Goal: Task Accomplishment & Management: Manage account settings

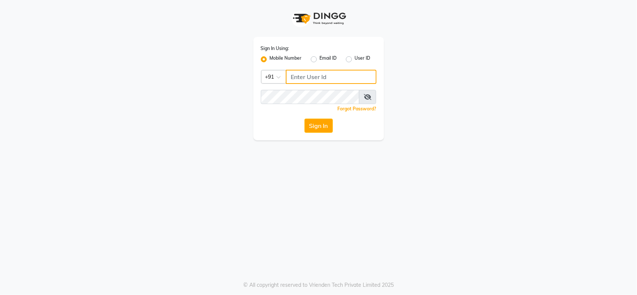
type input "7208506647"
click at [367, 96] on icon at bounding box center [367, 97] width 7 height 6
click at [425, 162] on div "Sign In Using: Mobile Number Email ID User ID Country Code × +91 7208506647 Rem…" at bounding box center [318, 147] width 637 height 295
click at [364, 96] on span at bounding box center [368, 97] width 16 height 14
click at [406, 217] on div "Sign In Using: Mobile Number Email ID User ID Country Code × +91 7208506647 Rem…" at bounding box center [318, 147] width 637 height 295
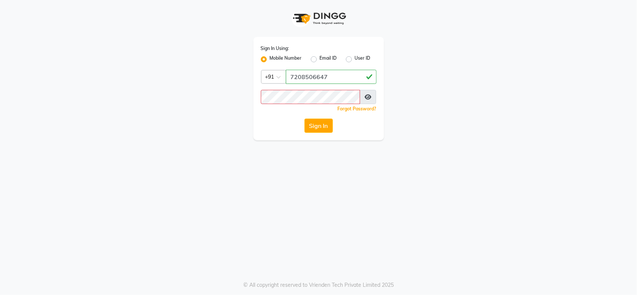
click at [370, 98] on icon at bounding box center [368, 97] width 7 height 6
click at [367, 95] on icon at bounding box center [367, 97] width 7 height 6
click at [369, 96] on icon at bounding box center [368, 97] width 7 height 6
click at [369, 96] on icon at bounding box center [367, 97] width 7 height 6
click at [341, 211] on div "Sign In Using: Mobile Number Email ID User ID Country Code × +91 7208506647 Rem…" at bounding box center [318, 147] width 637 height 295
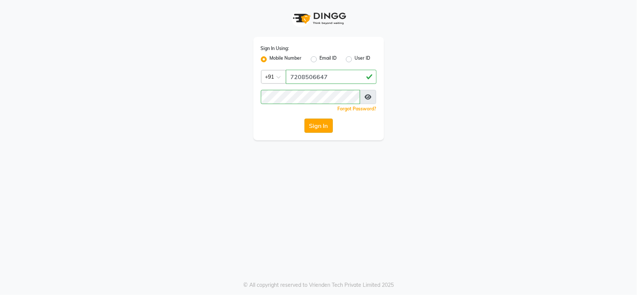
click at [317, 129] on button "Sign In" at bounding box center [319, 126] width 28 height 14
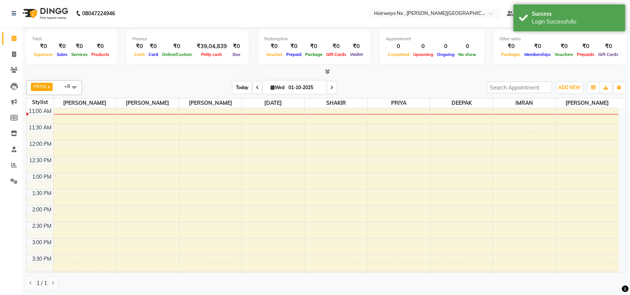
click at [235, 86] on span "Today" at bounding box center [242, 88] width 19 height 12
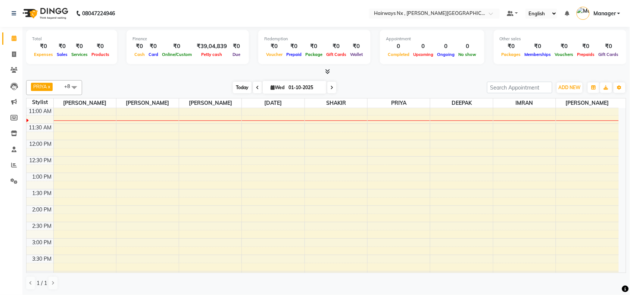
click at [242, 88] on span "Today" at bounding box center [242, 88] width 19 height 12
click at [239, 88] on span "Today" at bounding box center [242, 88] width 19 height 12
click at [238, 84] on span "Today" at bounding box center [242, 88] width 19 height 12
click at [236, 90] on span "Today" at bounding box center [242, 88] width 19 height 12
click at [243, 85] on span "Today" at bounding box center [242, 88] width 19 height 12
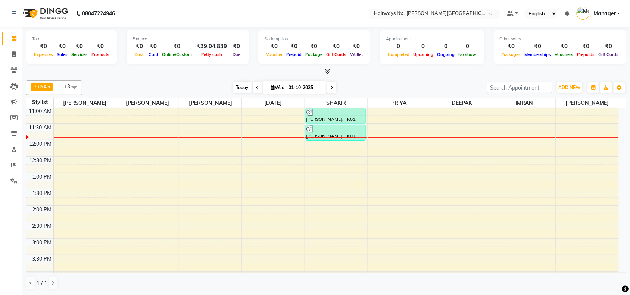
click at [238, 90] on span "Today" at bounding box center [242, 88] width 19 height 12
click at [241, 86] on span "Today" at bounding box center [242, 88] width 19 height 12
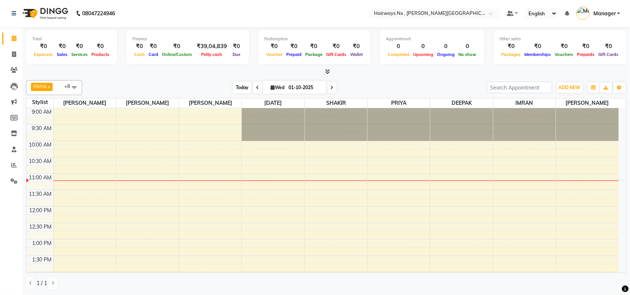
click at [236, 87] on span "Today" at bounding box center [242, 88] width 19 height 12
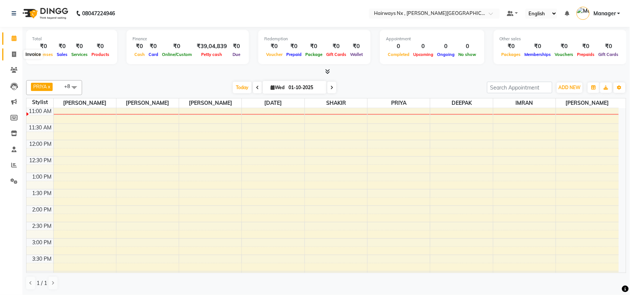
click at [11, 55] on span at bounding box center [13, 54] width 13 height 9
select select "service"
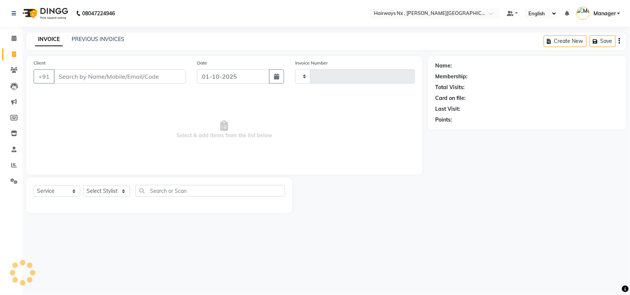
type input "1251"
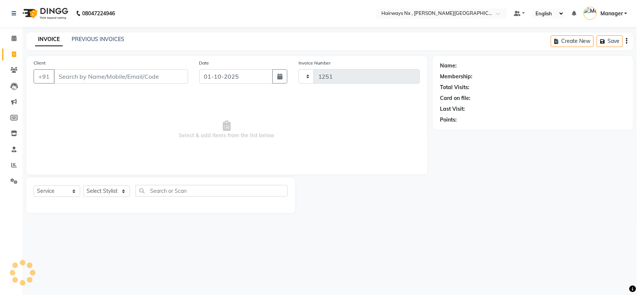
select select "778"
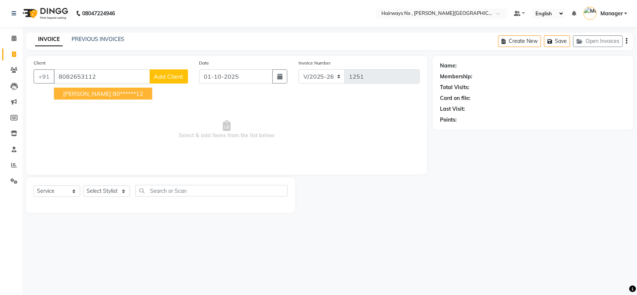
type input "8082653112"
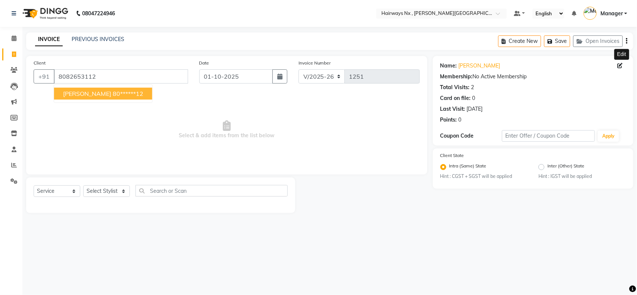
click at [622, 65] on icon at bounding box center [620, 65] width 5 height 5
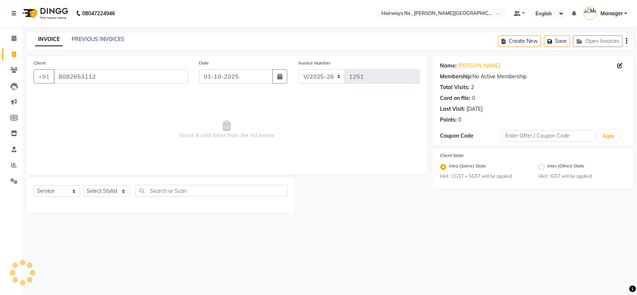
select select "[DEMOGRAPHIC_DATA]"
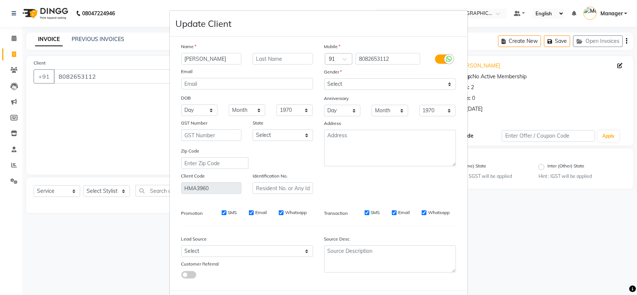
click at [218, 60] on input "[PERSON_NAME]" at bounding box center [211, 59] width 60 height 12
type input "ADITYA"
click at [285, 59] on input "text" at bounding box center [283, 59] width 60 height 12
type input "KULAPURATH"
click at [348, 86] on select "Select [DEMOGRAPHIC_DATA] [DEMOGRAPHIC_DATA] Other Prefer Not To Say" at bounding box center [390, 84] width 132 height 12
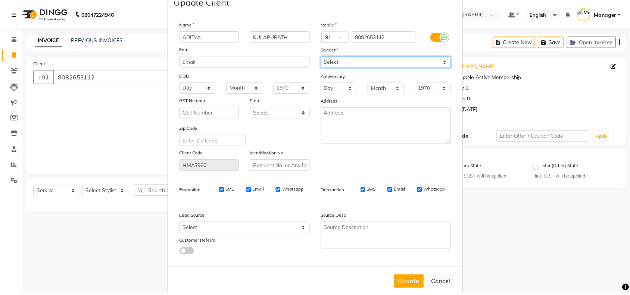
scroll to position [34, 0]
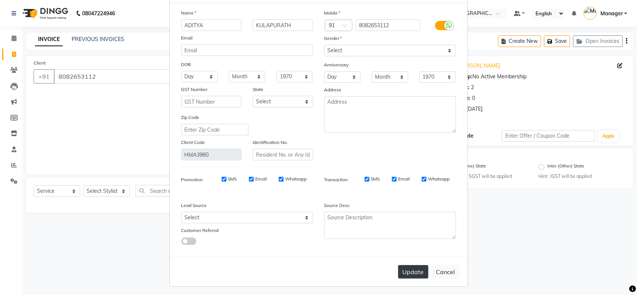
click at [404, 271] on button "Update" at bounding box center [413, 271] width 30 height 13
type input "80******12"
select select
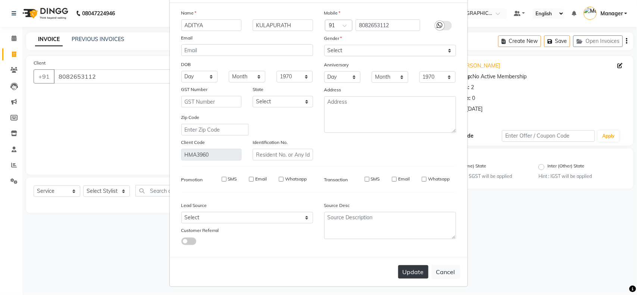
select select
checkbox input "false"
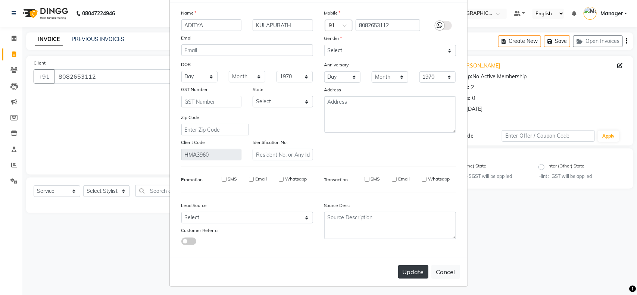
checkbox input "false"
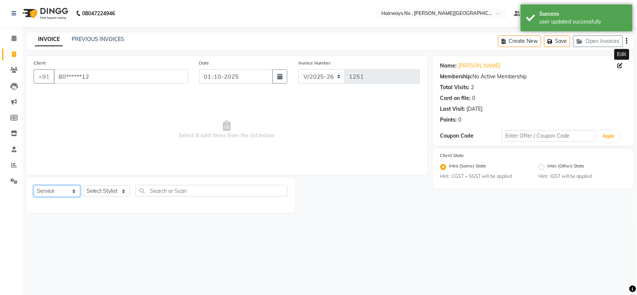
click at [71, 190] on select "Select Service Product Membership Package Voucher Prepaid Gift Card" at bounding box center [57, 192] width 47 height 12
select select "membership"
click at [34, 186] on select "Select Service Product Membership Package Voucher Prepaid Gift Card" at bounding box center [57, 192] width 47 height 12
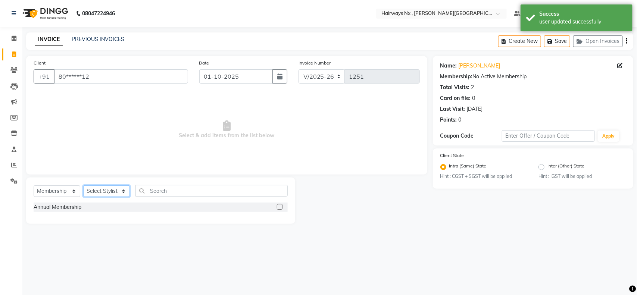
click at [118, 191] on select "Select Stylist [PERSON_NAME] DEEPAK [PERSON_NAME] [PERSON_NAME] Manager [PERSON…" at bounding box center [106, 192] width 47 height 12
select select "36370"
click at [83, 186] on select "Select Stylist [PERSON_NAME] DEEPAK [PERSON_NAME] [PERSON_NAME] Manager [PERSON…" at bounding box center [106, 192] width 47 height 12
click at [277, 205] on label at bounding box center [280, 207] width 6 height 6
click at [277, 205] on input "checkbox" at bounding box center [279, 207] width 5 height 5
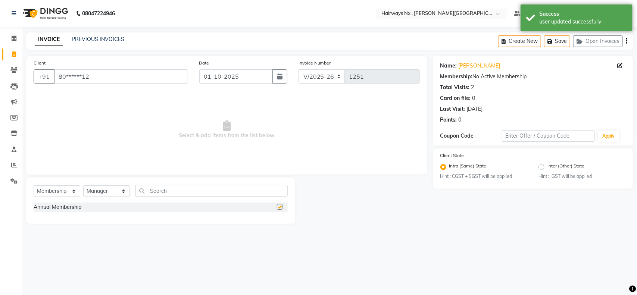
select select "select"
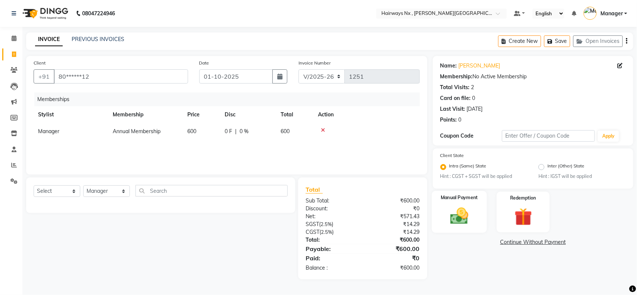
click at [463, 206] on img at bounding box center [459, 216] width 29 height 21
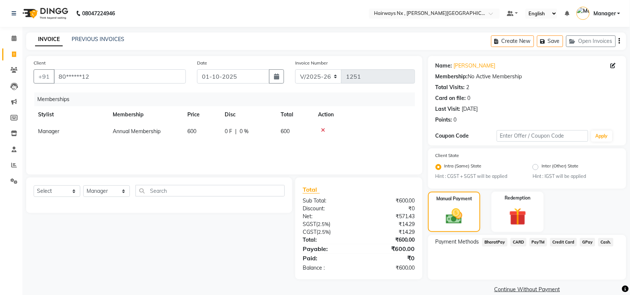
scroll to position [10, 0]
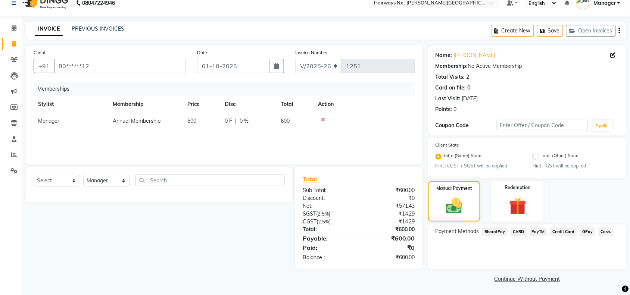
click at [583, 230] on span "GPay" at bounding box center [587, 232] width 15 height 9
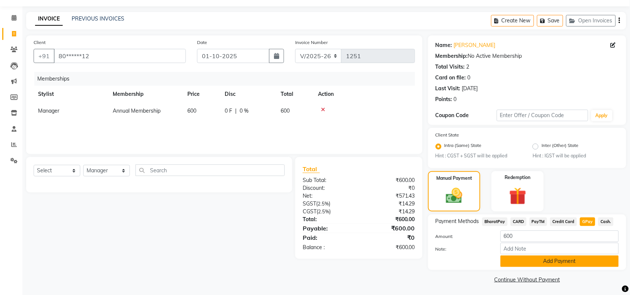
scroll to position [21, 0]
click at [544, 256] on button "Add Payment" at bounding box center [560, 261] width 118 height 12
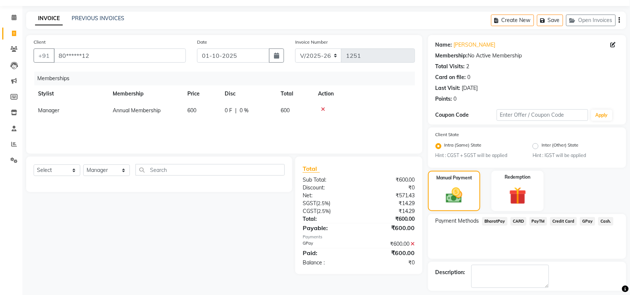
scroll to position [53, 0]
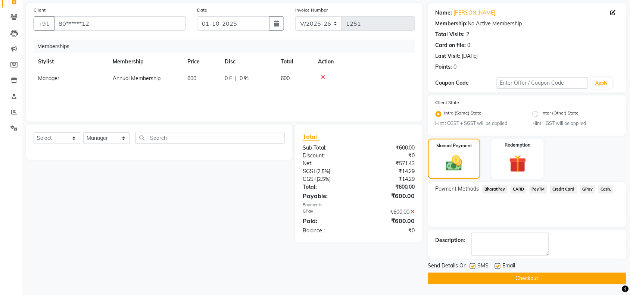
click at [514, 277] on button "Checkout" at bounding box center [527, 279] width 198 height 12
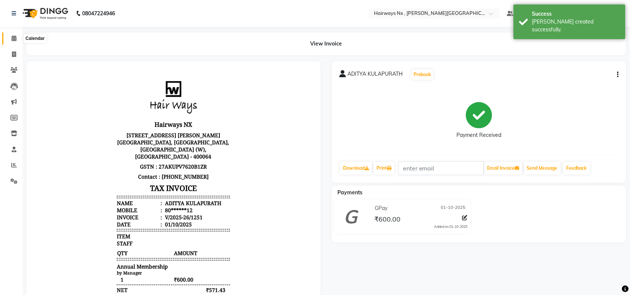
click at [12, 40] on icon at bounding box center [14, 38] width 5 height 6
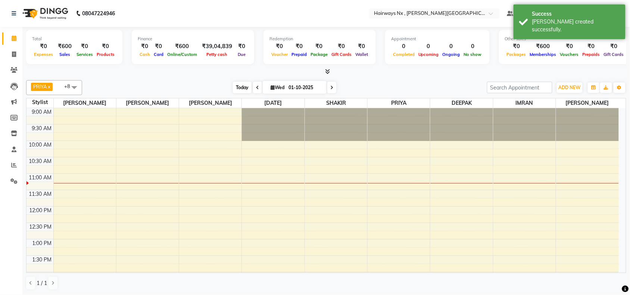
click at [243, 85] on span "Today" at bounding box center [242, 88] width 19 height 12
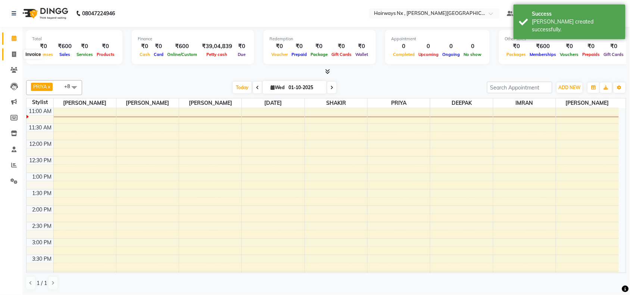
click at [10, 55] on span at bounding box center [13, 54] width 13 height 9
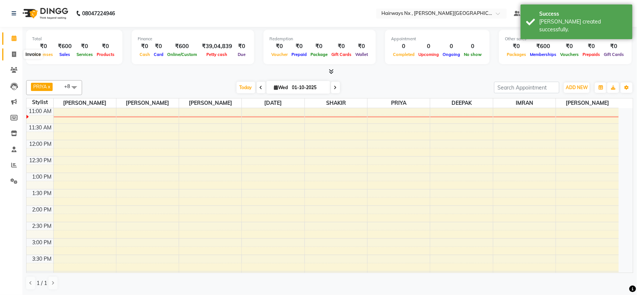
select select "778"
select select "service"
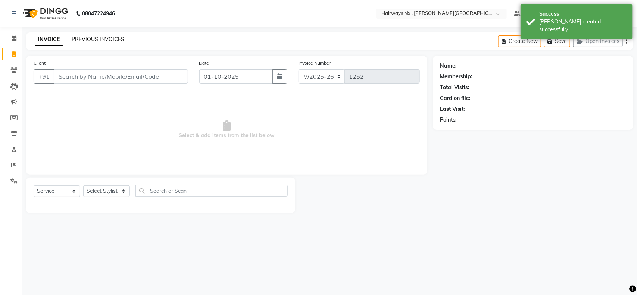
click at [99, 40] on link "PREVIOUS INVOICES" at bounding box center [98, 39] width 53 height 7
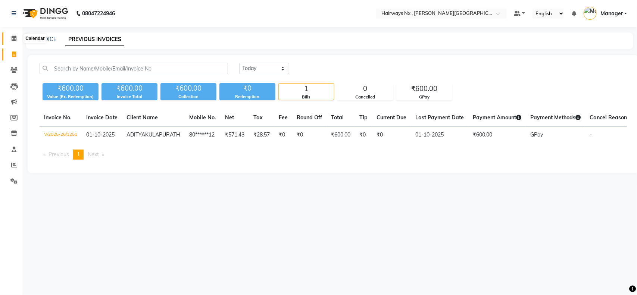
click at [14, 39] on icon at bounding box center [14, 38] width 5 height 6
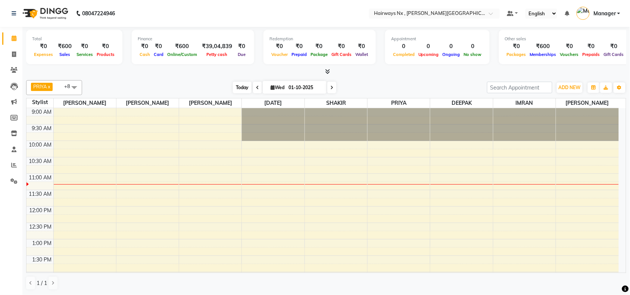
click at [241, 88] on span "Today" at bounding box center [242, 88] width 19 height 12
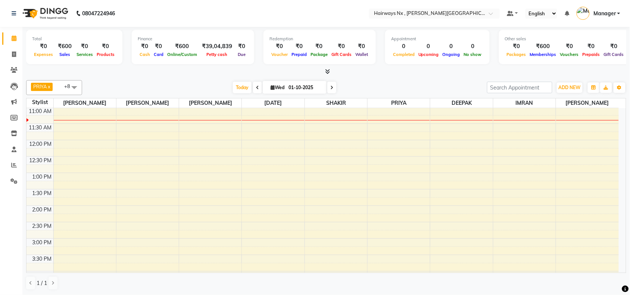
click at [235, 81] on div "PRIYA x [DATE][PERSON_NAME] x [PERSON_NAME] x DEEPAK x [PERSON_NAME] x [PERSON_…" at bounding box center [326, 87] width 600 height 15
click at [238, 87] on span "Today" at bounding box center [242, 88] width 19 height 12
click at [212, 115] on div "9:00 AM 9:30 AM 10:00 AM 10:30 AM 11:00 AM 11:30 AM 12:00 PM 12:30 PM 1:00 PM 1…" at bounding box center [323, 272] width 593 height 460
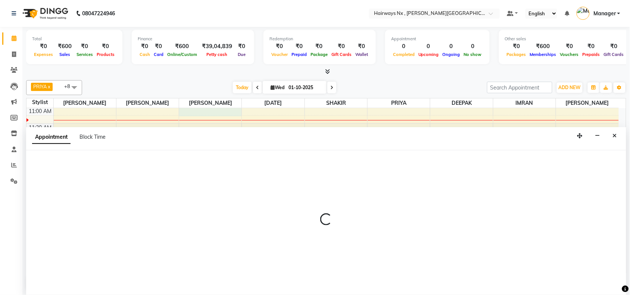
scroll to position [0, 0]
select select "12973"
select select "tentative"
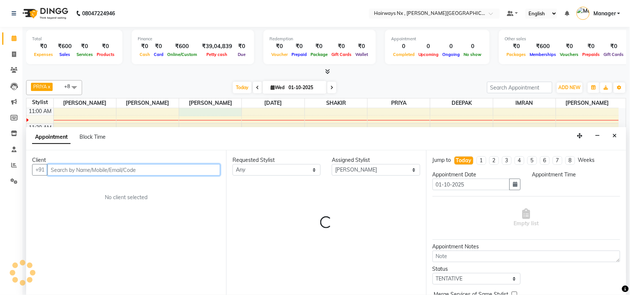
select select "660"
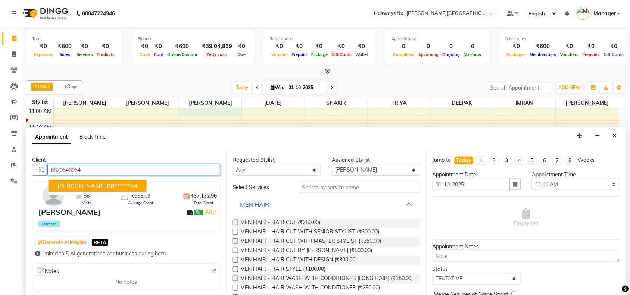
click at [105, 186] on span "[PERSON_NAME]" at bounding box center [82, 185] width 48 height 7
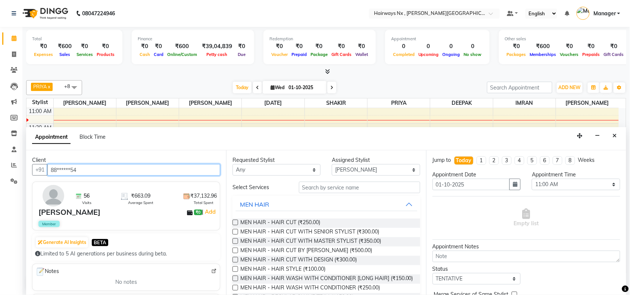
type input "88******54"
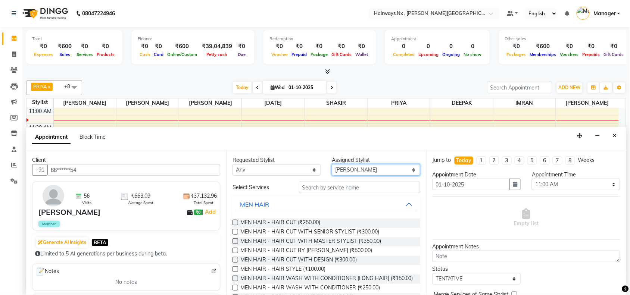
click at [353, 173] on select "Select [PERSON_NAME] DEEPAK [PERSON_NAME] [PERSON_NAME] Manager [PERSON_NAME] P…" at bounding box center [376, 170] width 88 height 12
select select "67654"
click at [332, 164] on select "Select [PERSON_NAME] DEEPAK [PERSON_NAME] [PERSON_NAME] Manager [PERSON_NAME] P…" at bounding box center [376, 170] width 88 height 12
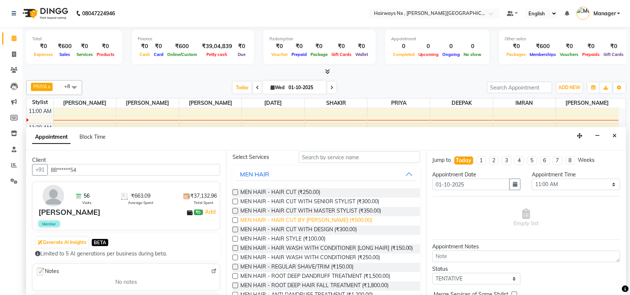
scroll to position [47, 0]
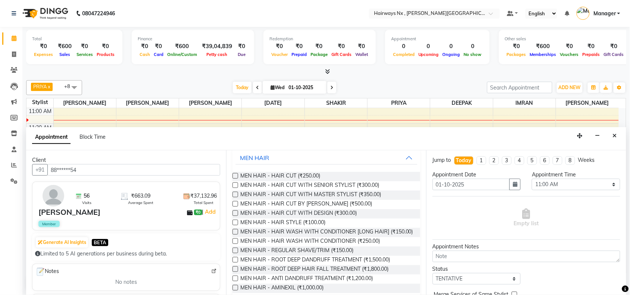
click at [236, 223] on label at bounding box center [236, 223] width 6 height 6
click at [236, 223] on input "checkbox" at bounding box center [235, 223] width 5 height 5
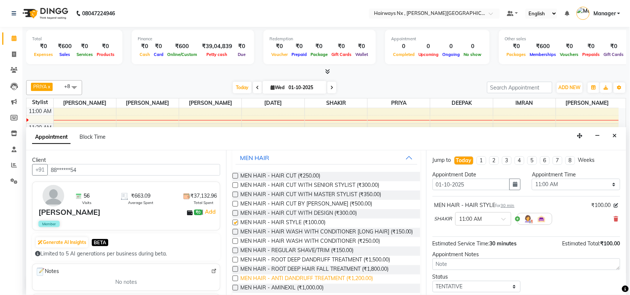
checkbox input "false"
click at [233, 254] on label at bounding box center [236, 251] width 6 height 6
click at [233, 254] on input "checkbox" at bounding box center [235, 251] width 5 height 5
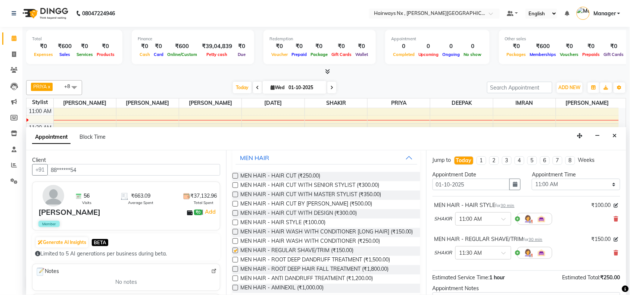
checkbox input "false"
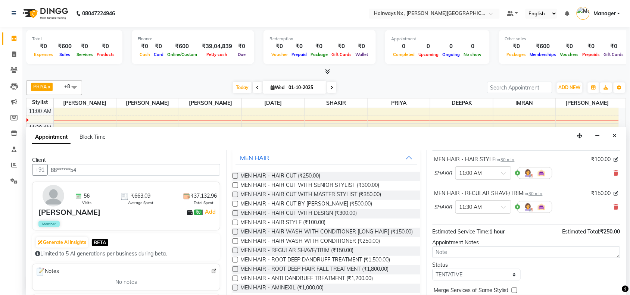
scroll to position [79, 0]
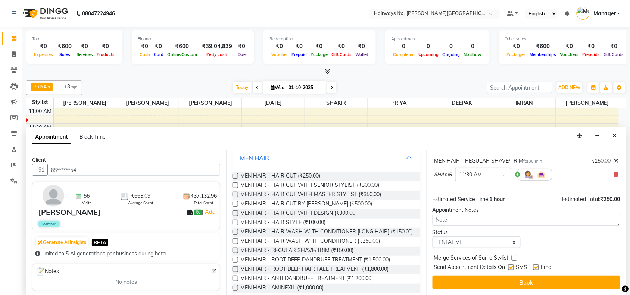
click at [510, 265] on label at bounding box center [512, 268] width 6 height 6
click at [510, 266] on input "checkbox" at bounding box center [511, 268] width 5 height 5
checkbox input "false"
click at [538, 265] on label at bounding box center [537, 268] width 6 height 6
click at [538, 266] on input "checkbox" at bounding box center [536, 268] width 5 height 5
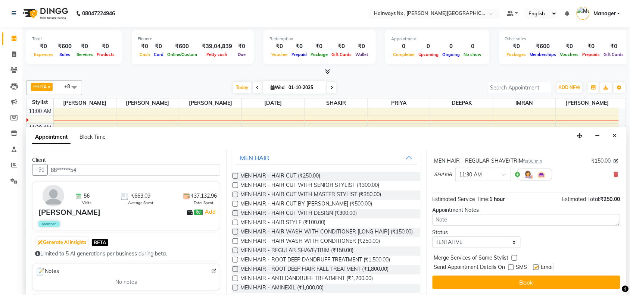
checkbox input "false"
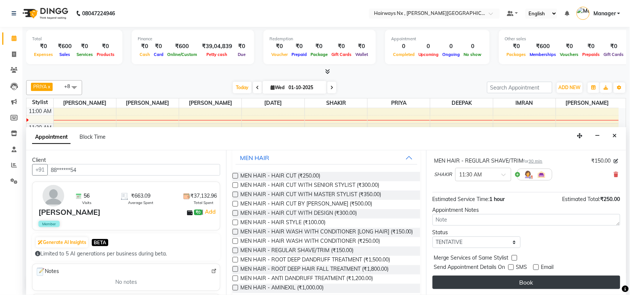
click at [537, 281] on button "Book" at bounding box center [527, 282] width 188 height 13
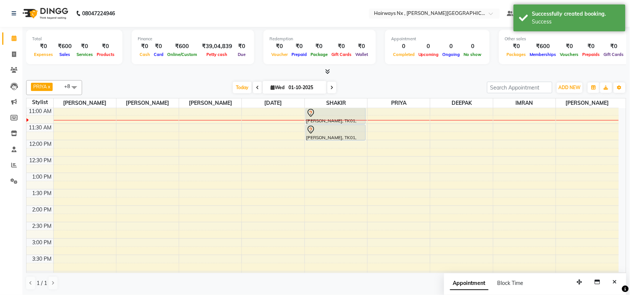
scroll to position [0, 0]
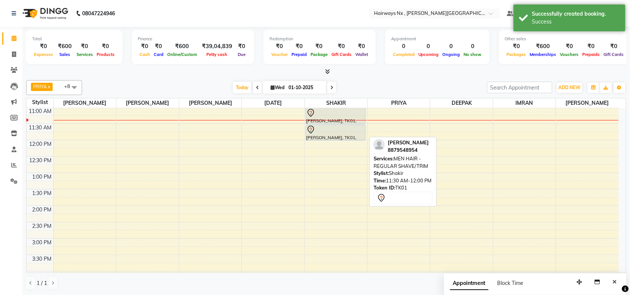
click at [327, 130] on div at bounding box center [336, 129] width 59 height 9
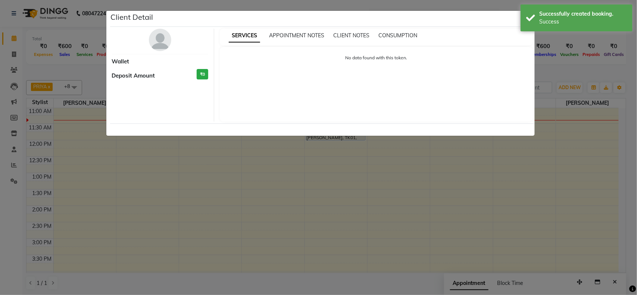
select select "7"
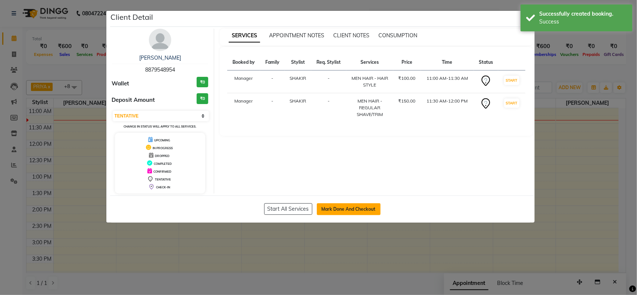
click at [350, 211] on button "Mark Done And Checkout" at bounding box center [349, 210] width 64 height 12
select select "service"
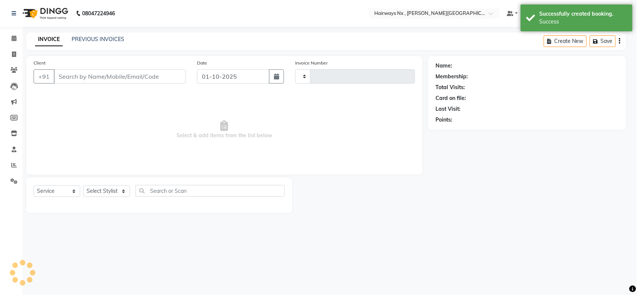
type input "1252"
select select "778"
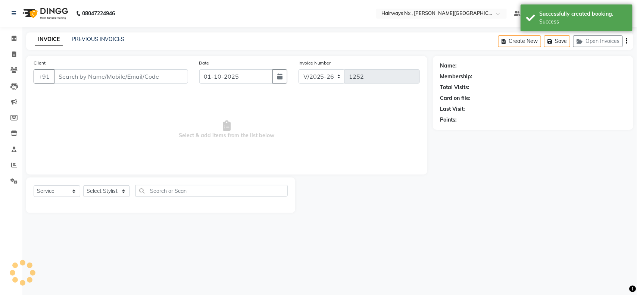
type input "88******54"
select select "67654"
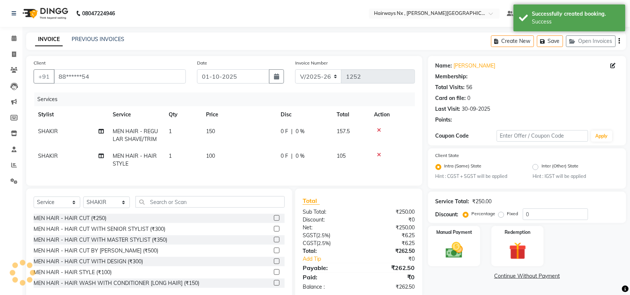
select select "1: Object"
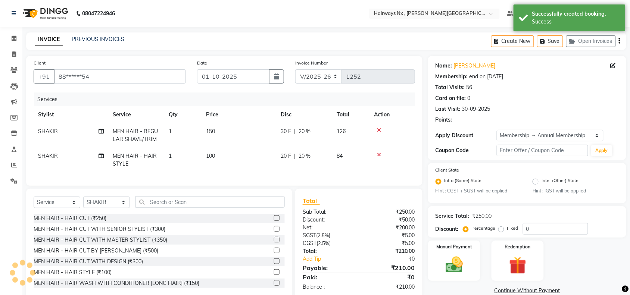
type input "20"
click at [313, 77] on select "INV/25-26 V/2025-26" at bounding box center [318, 76] width 47 height 14
select select "6959"
click at [295, 69] on select "INV/25-26 V/2025-26" at bounding box center [318, 76] width 47 height 14
type input "1070"
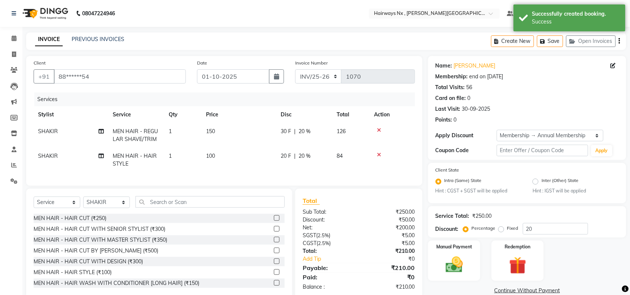
click at [619, 41] on icon "button" at bounding box center [619, 41] width 1 height 0
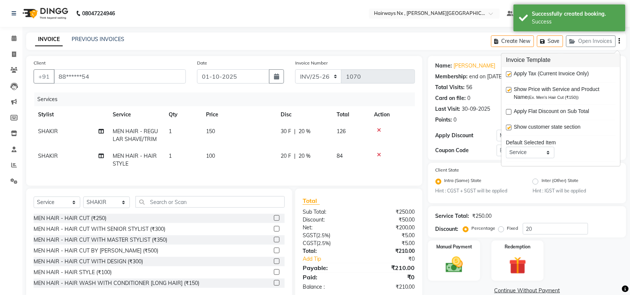
click at [508, 73] on label at bounding box center [509, 75] width 6 height 6
click at [508, 73] on input "checkbox" at bounding box center [508, 74] width 5 height 5
checkbox input "false"
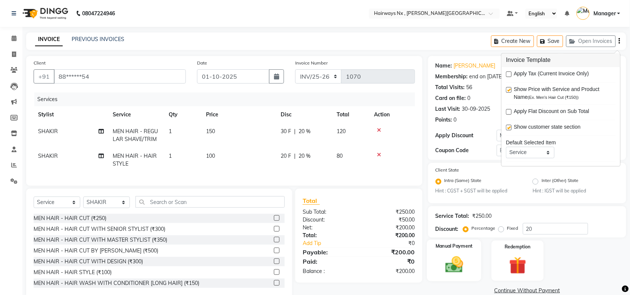
click at [452, 271] on img at bounding box center [454, 265] width 29 height 21
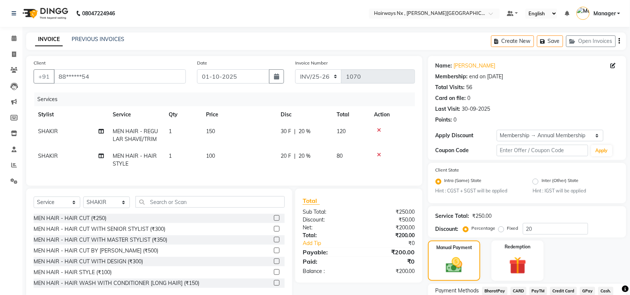
scroll to position [59, 0]
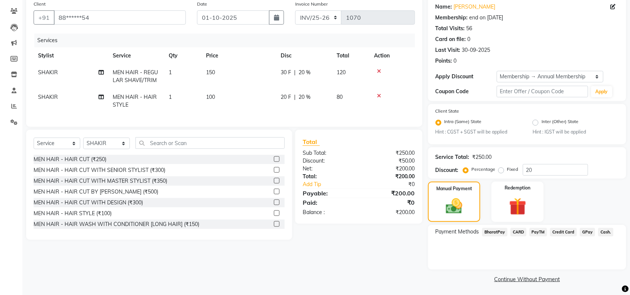
click at [603, 232] on span "Cash." at bounding box center [606, 232] width 15 height 9
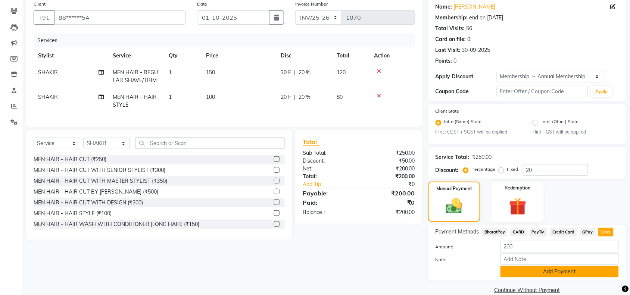
scroll to position [70, 0]
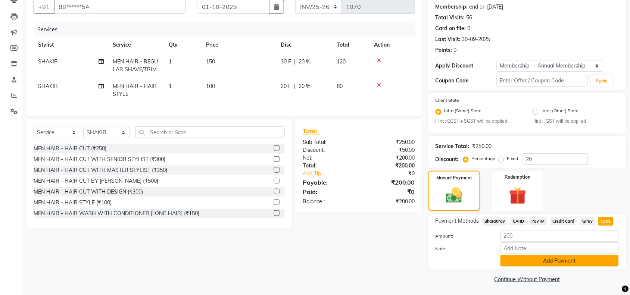
click at [545, 262] on button "Add Payment" at bounding box center [560, 261] width 118 height 12
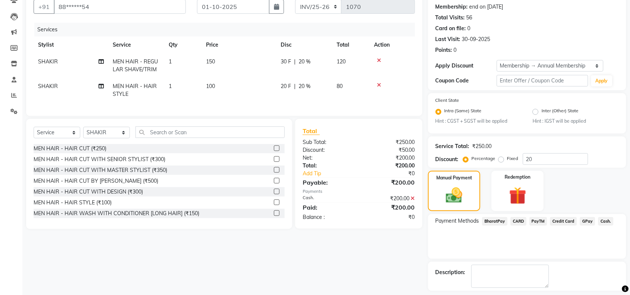
scroll to position [102, 0]
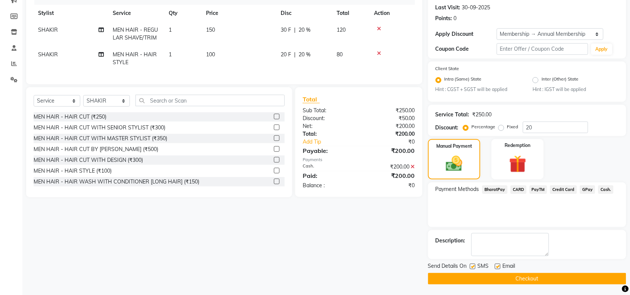
click at [471, 266] on label at bounding box center [473, 267] width 6 height 6
click at [471, 266] on input "checkbox" at bounding box center [472, 267] width 5 height 5
checkbox input "false"
click at [497, 265] on label at bounding box center [498, 267] width 6 height 6
click at [497, 265] on input "checkbox" at bounding box center [497, 267] width 5 height 5
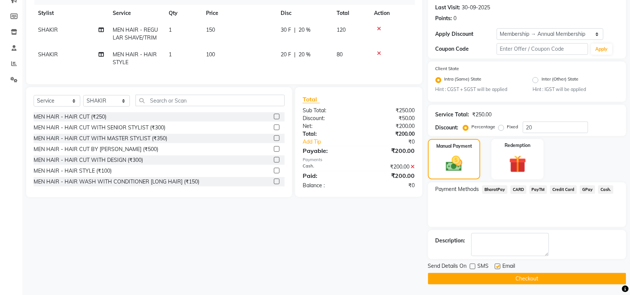
checkbox input "false"
click at [500, 277] on button "Checkout" at bounding box center [527, 279] width 198 height 12
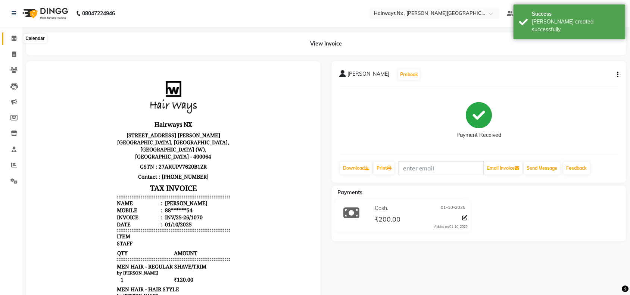
click at [15, 38] on icon at bounding box center [14, 38] width 5 height 6
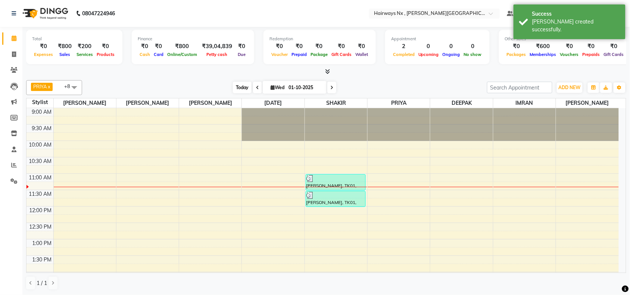
drag, startPoint x: 234, startPoint y: 85, endPoint x: 234, endPoint y: 89, distance: 4.1
click at [234, 85] on span "Today" at bounding box center [242, 88] width 19 height 12
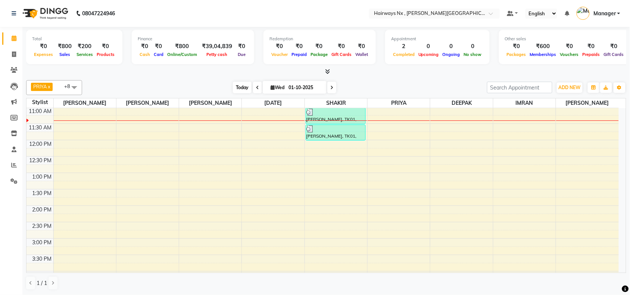
click at [241, 87] on span "Today" at bounding box center [242, 88] width 19 height 12
click at [242, 87] on span "Today" at bounding box center [242, 88] width 19 height 12
click at [241, 86] on span "Today" at bounding box center [242, 88] width 19 height 12
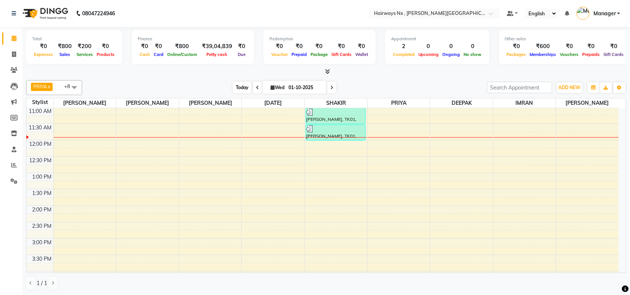
click at [241, 87] on span "Today" at bounding box center [242, 88] width 19 height 12
click at [218, 140] on div "9:00 AM 9:30 AM 10:00 AM 10:30 AM 11:00 AM 11:30 AM 12:00 PM 12:30 PM 1:00 PM 1…" at bounding box center [323, 272] width 593 height 460
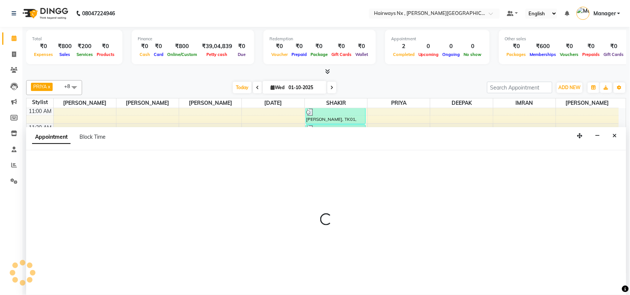
scroll to position [0, 0]
select select "12973"
select select "tentative"
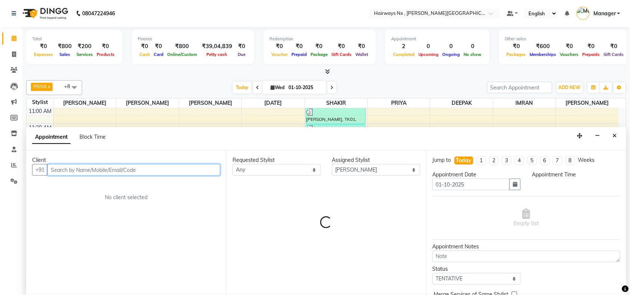
select select "705"
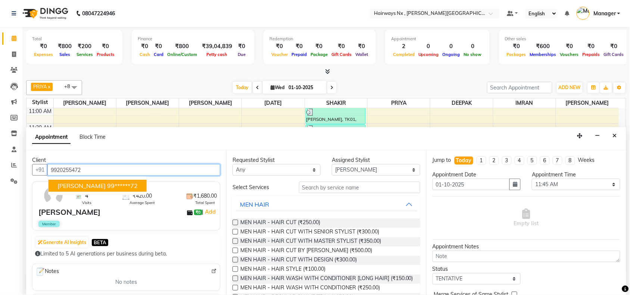
click at [116, 185] on ngb-highlight "99******72" at bounding box center [122, 185] width 31 height 7
type input "99******72"
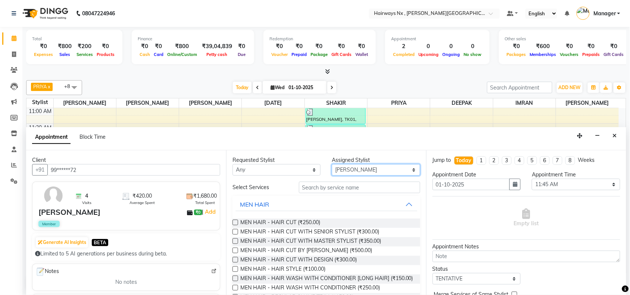
click at [350, 169] on select "Select [PERSON_NAME] DEEPAK [PERSON_NAME] [PERSON_NAME] Manager [PERSON_NAME] P…" at bounding box center [376, 170] width 88 height 12
select select "67654"
click at [332, 164] on select "Select [PERSON_NAME] DEEPAK [PERSON_NAME] [PERSON_NAME] Manager [PERSON_NAME] P…" at bounding box center [376, 170] width 88 height 12
click at [235, 241] on label at bounding box center [236, 242] width 6 height 6
click at [235, 241] on input "checkbox" at bounding box center [235, 242] width 5 height 5
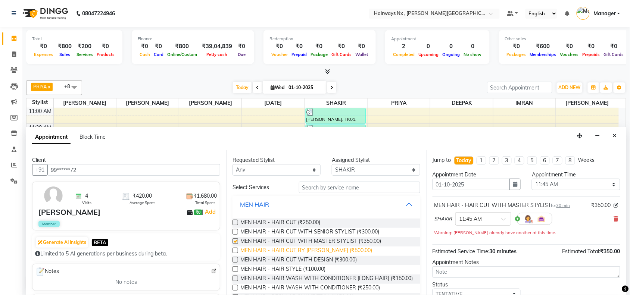
checkbox input "false"
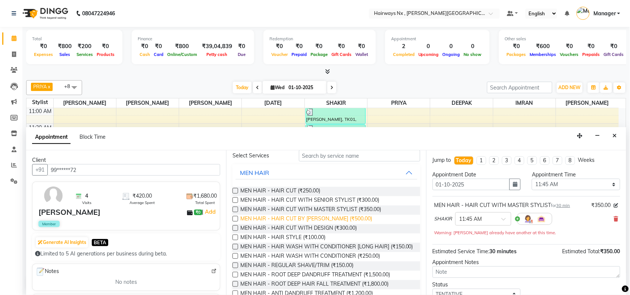
scroll to position [47, 0]
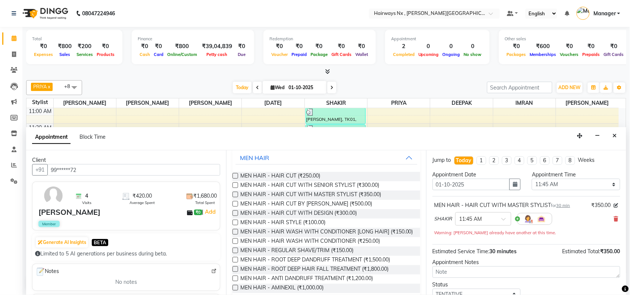
click at [233, 254] on label at bounding box center [236, 251] width 6 height 6
click at [233, 254] on input "checkbox" at bounding box center [235, 251] width 5 height 5
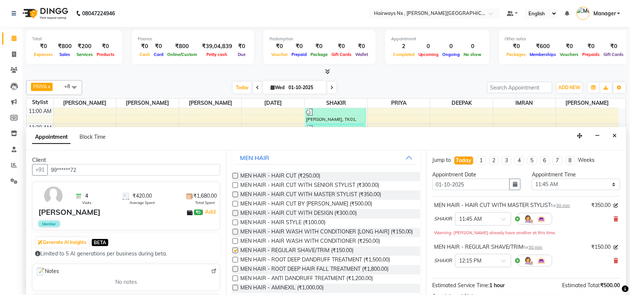
checkbox input "false"
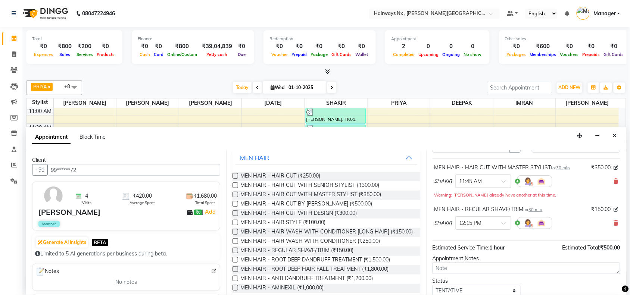
scroll to position [87, 0]
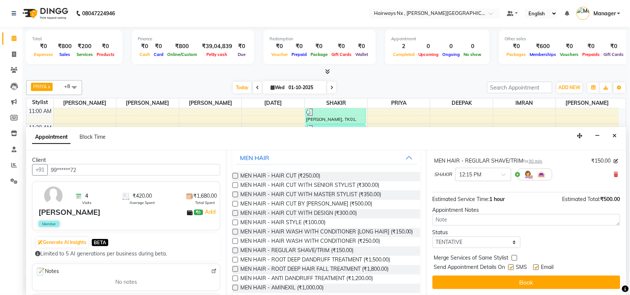
drag, startPoint x: 512, startPoint y: 268, endPoint x: 524, endPoint y: 273, distance: 13.0
click at [512, 269] on label at bounding box center [512, 268] width 6 height 6
click at [512, 269] on input "checkbox" at bounding box center [511, 268] width 5 height 5
checkbox input "false"
click at [535, 268] on label at bounding box center [537, 268] width 6 height 6
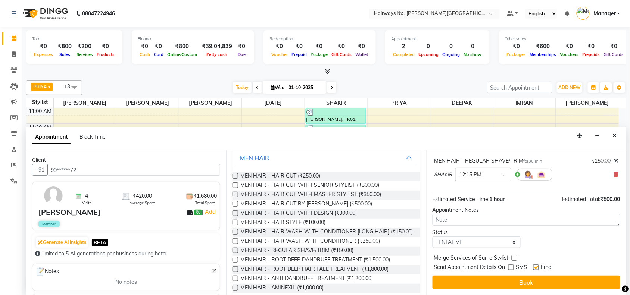
click at [535, 268] on input "checkbox" at bounding box center [536, 268] width 5 height 5
checkbox input "false"
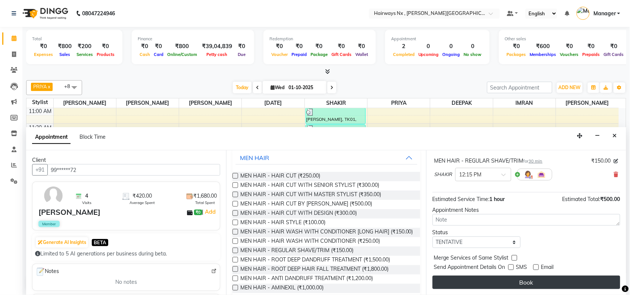
click at [535, 281] on button "Book" at bounding box center [527, 282] width 188 height 13
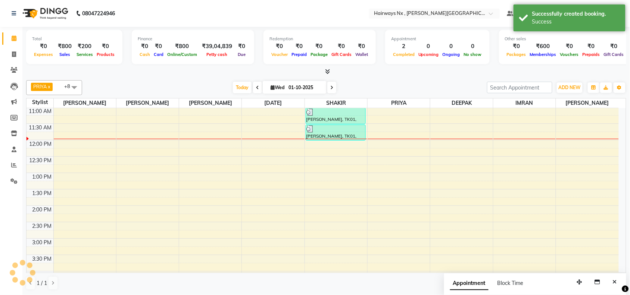
scroll to position [0, 0]
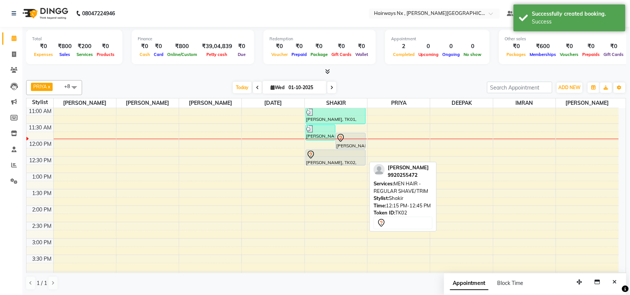
click at [345, 161] on div "[PERSON_NAME], TK02, 12:15 PM-12:45 PM, MEN HAIR - REGULAR SHAVE/TRIM" at bounding box center [335, 157] width 59 height 15
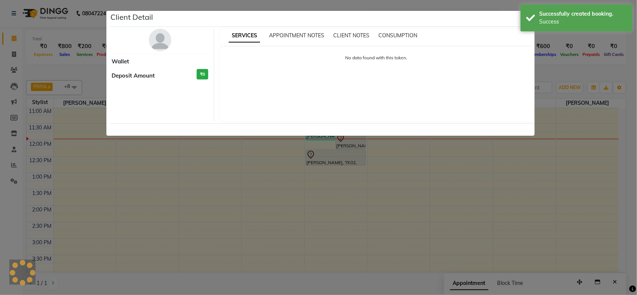
select select "7"
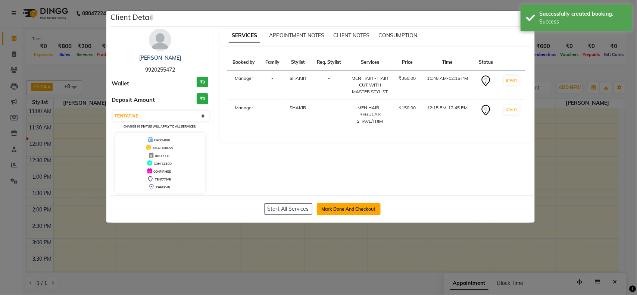
click at [367, 209] on button "Mark Done And Checkout" at bounding box center [349, 210] width 64 height 12
select select "service"
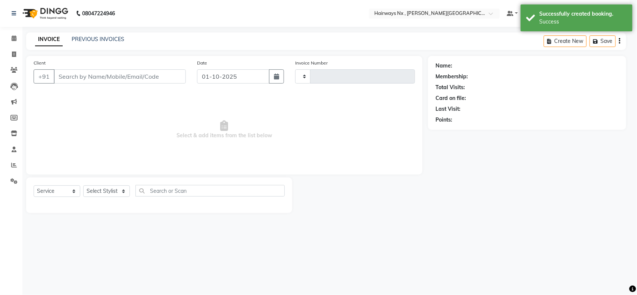
type input "1252"
select select "778"
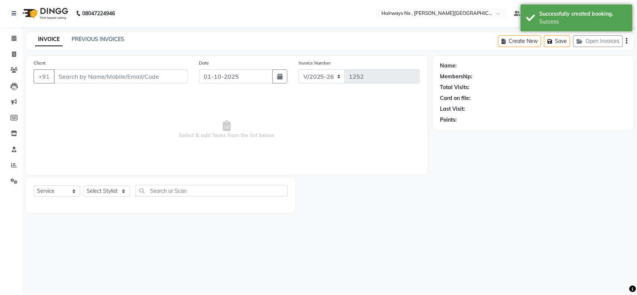
type input "99******72"
select select "67654"
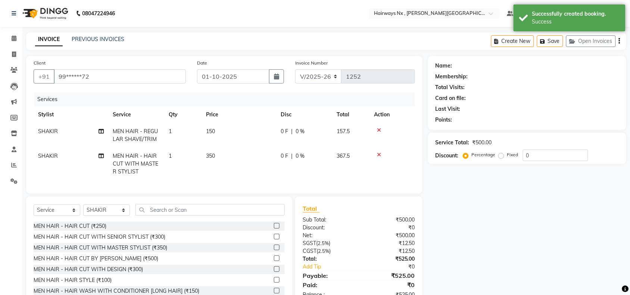
select select "1: Object"
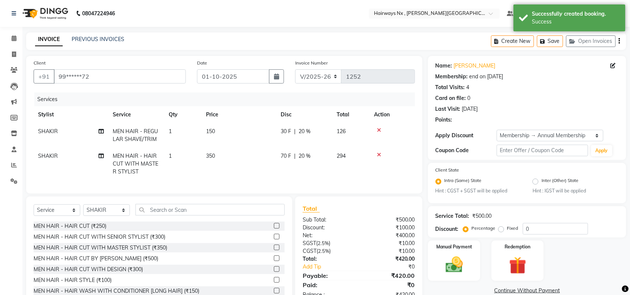
type input "20"
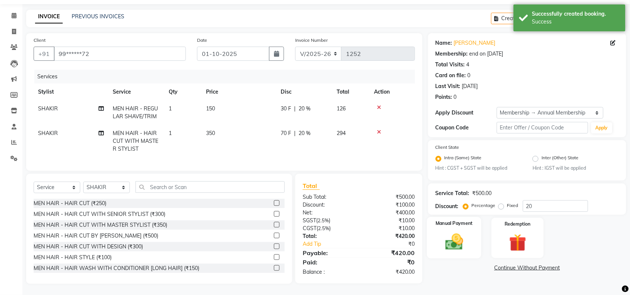
click at [449, 239] on img at bounding box center [454, 242] width 29 height 21
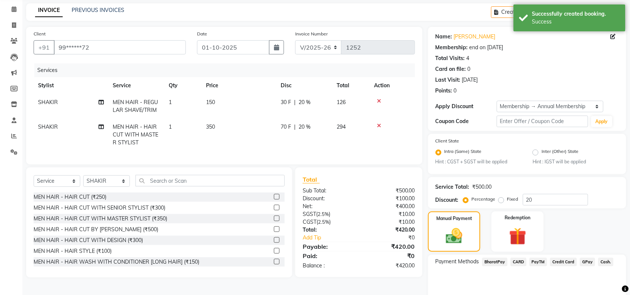
scroll to position [59, 0]
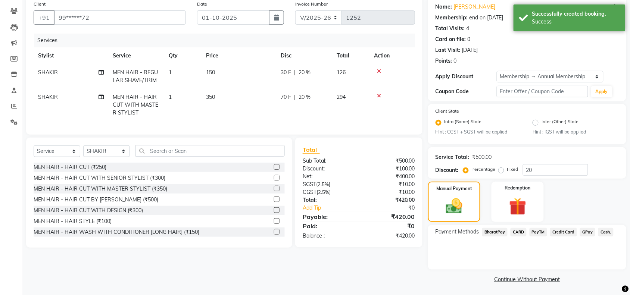
click at [589, 230] on span "GPay" at bounding box center [587, 232] width 15 height 9
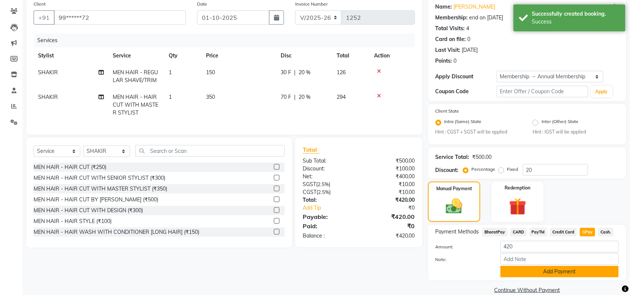
scroll to position [70, 0]
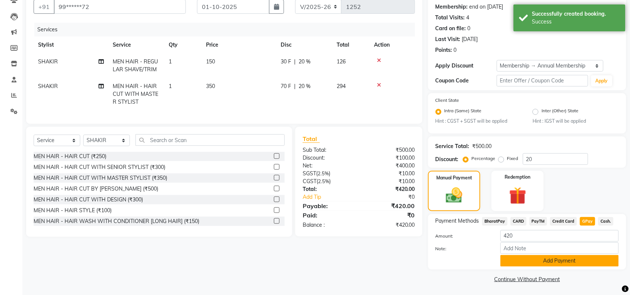
click at [560, 260] on button "Add Payment" at bounding box center [560, 261] width 118 height 12
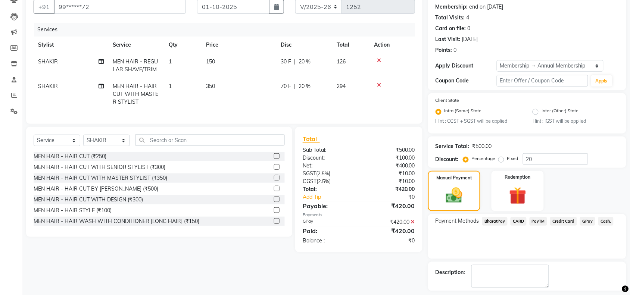
scroll to position [102, 0]
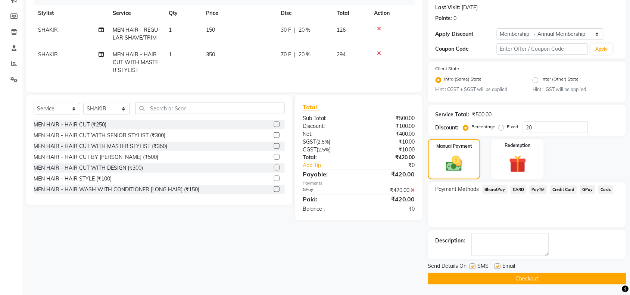
click at [521, 278] on button "Checkout" at bounding box center [527, 279] width 198 height 12
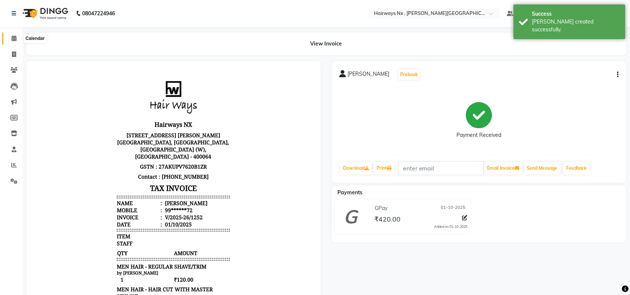
click at [12, 38] on icon at bounding box center [14, 38] width 5 height 6
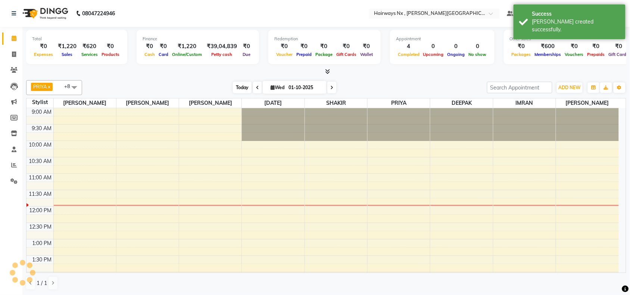
click at [241, 88] on span "Today" at bounding box center [242, 88] width 19 height 12
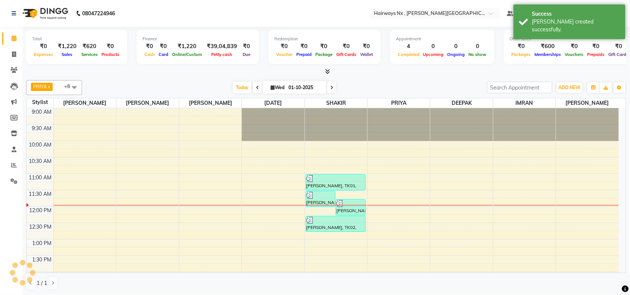
scroll to position [66, 0]
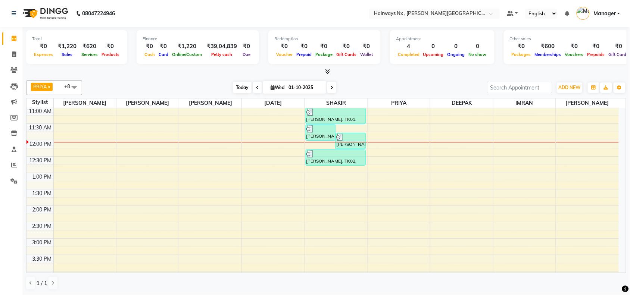
click at [239, 87] on span "Today" at bounding box center [242, 88] width 19 height 12
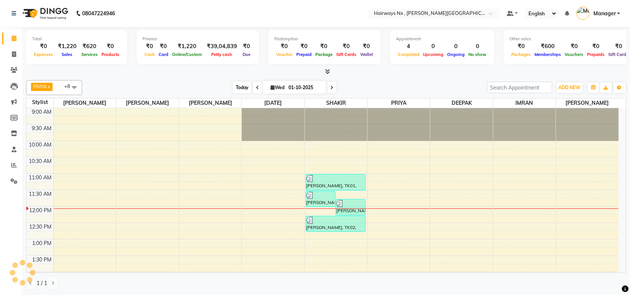
scroll to position [100, 0]
